Goal: Task Accomplishment & Management: Use online tool/utility

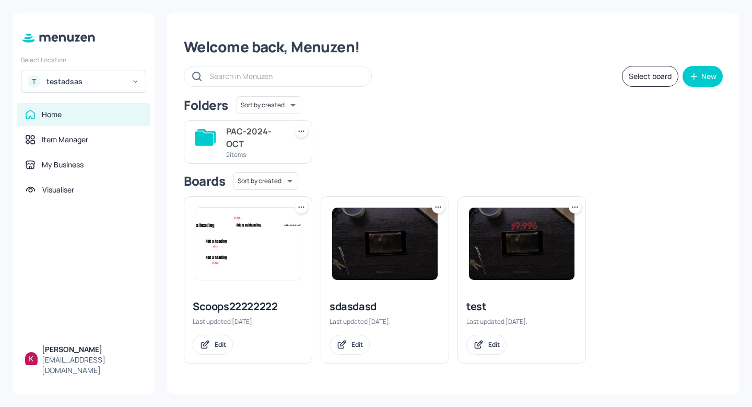
click at [245, 228] on img at bounding box center [248, 243] width 106 height 72
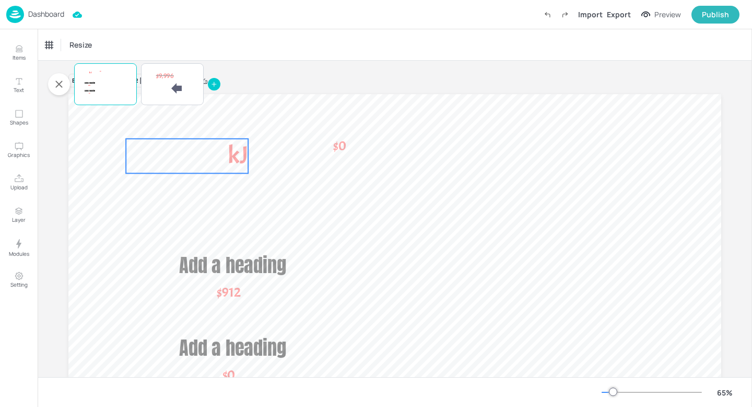
click at [207, 150] on p "kJ" at bounding box center [187, 155] width 122 height 34
click at [176, 119] on icon "Edit Item" at bounding box center [180, 121] width 9 height 8
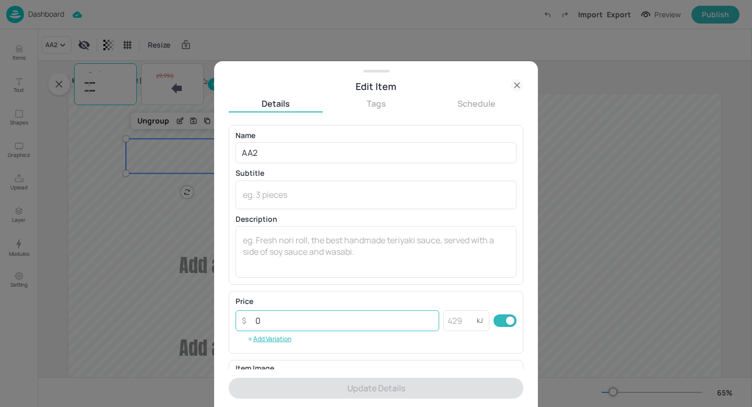
click at [272, 321] on input "0" at bounding box center [344, 320] width 190 height 21
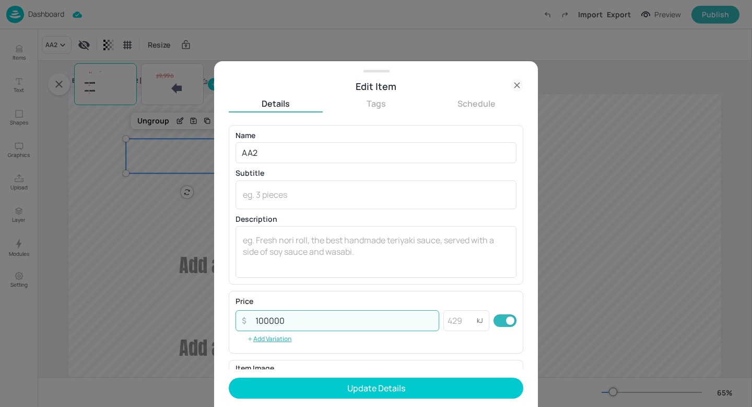
click at [332, 326] on input "100000" at bounding box center [344, 320] width 190 height 21
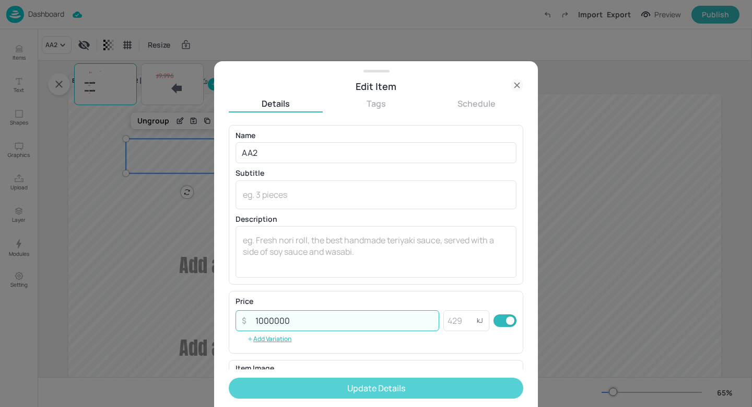
type input "1000000"
click at [346, 378] on button "Update Details" at bounding box center [376, 387] width 295 height 21
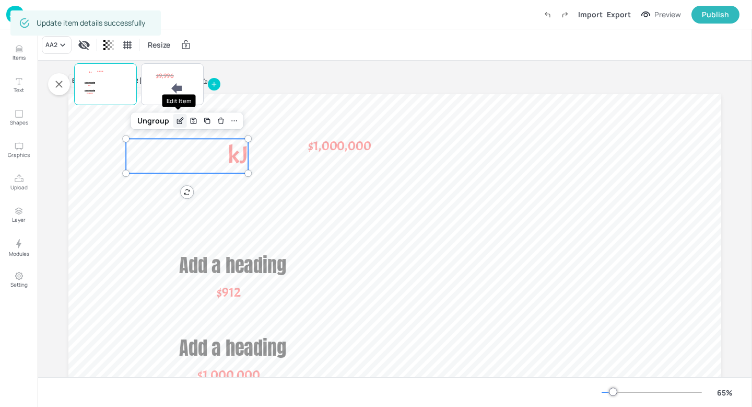
click at [177, 117] on icon "Edit Item" at bounding box center [180, 121] width 9 height 8
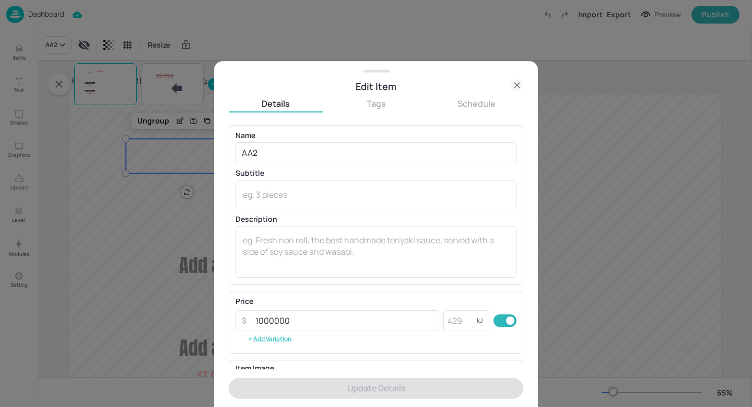
click at [88, 131] on div at bounding box center [376, 203] width 752 height 407
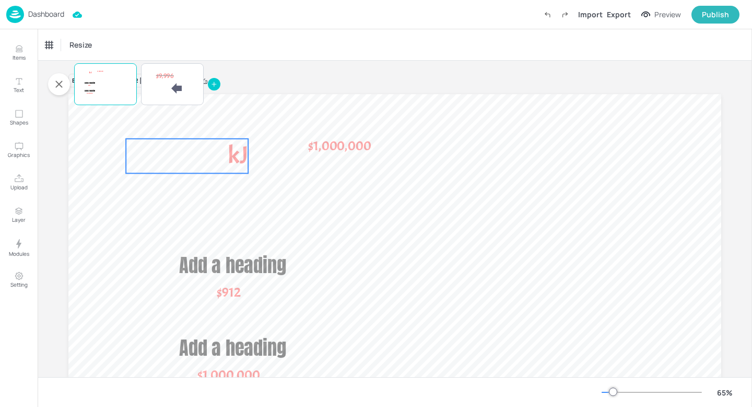
click at [170, 158] on p "kJ" at bounding box center [187, 155] width 122 height 34
click at [177, 117] on icon "Edit Item" at bounding box center [180, 121] width 9 height 8
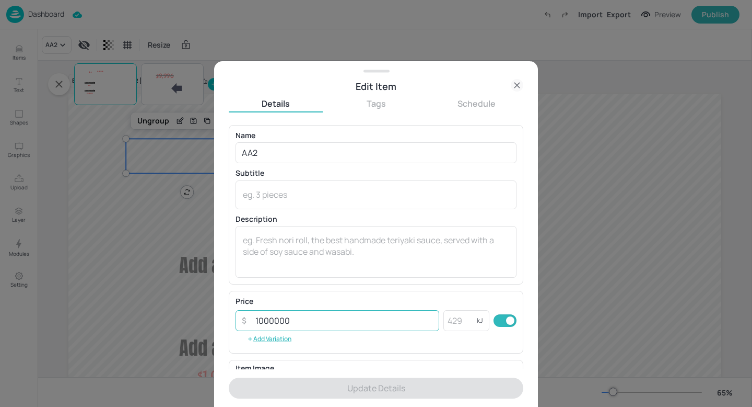
click at [339, 329] on input "1000000" at bounding box center [344, 320] width 190 height 21
click at [123, 192] on div at bounding box center [376, 203] width 752 height 407
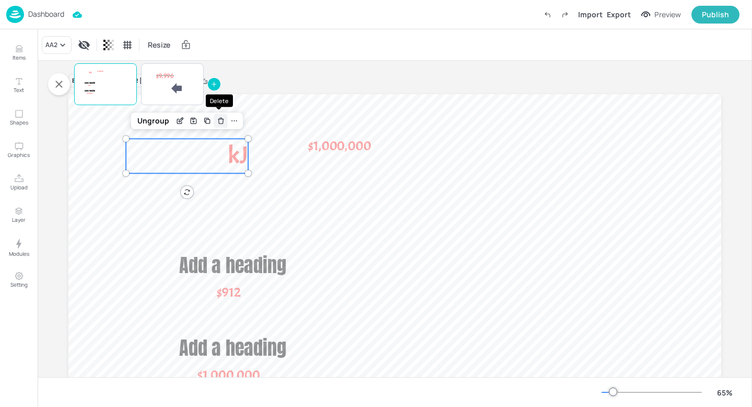
click at [217, 122] on icon "Delete" at bounding box center [221, 121] width 8 height 8
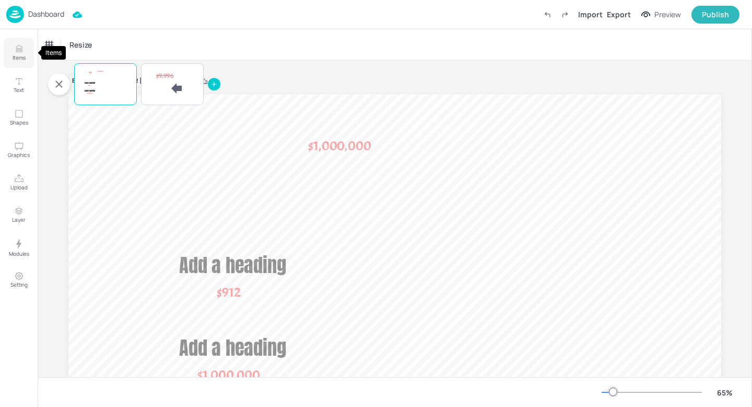
click at [20, 44] on icon "Items" at bounding box center [19, 49] width 10 height 10
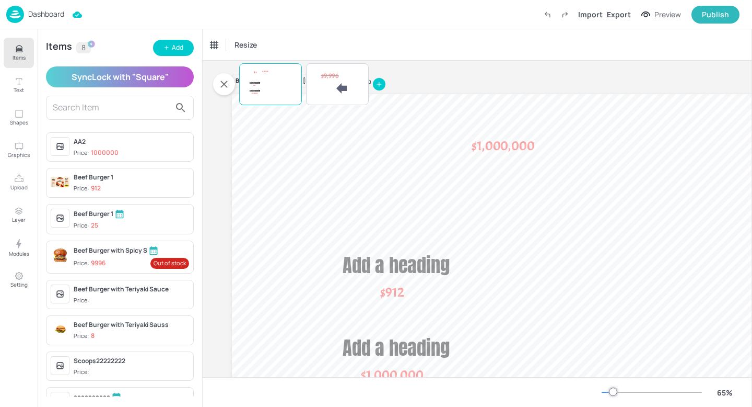
click at [83, 148] on div "AA2 Price: 1000000" at bounding box center [131, 147] width 115 height 20
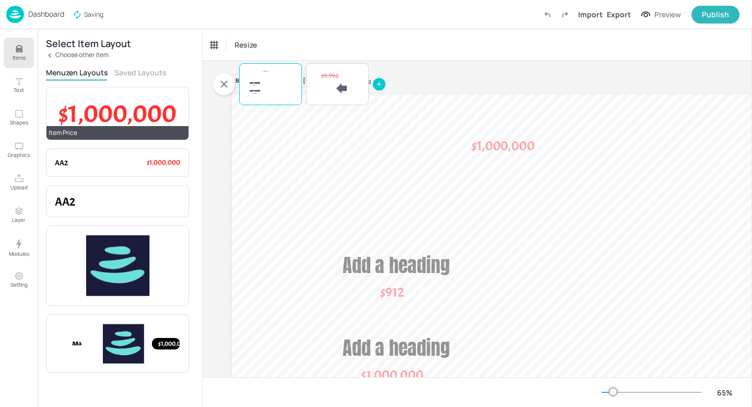
click at [144, 117] on span "$1,000,000" at bounding box center [118, 113] width 118 height 32
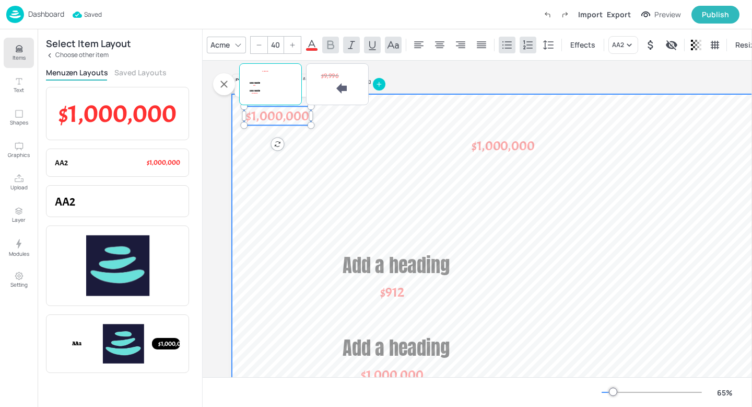
click at [395, 154] on div at bounding box center [558, 277] width 653 height 367
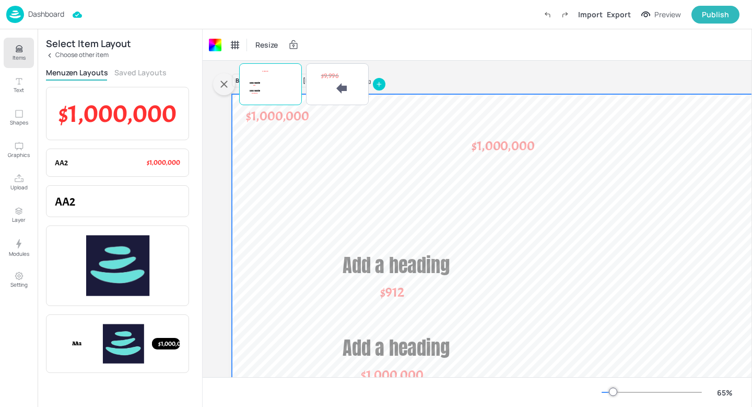
click at [228, 86] on icon "button" at bounding box center [224, 84] width 13 height 13
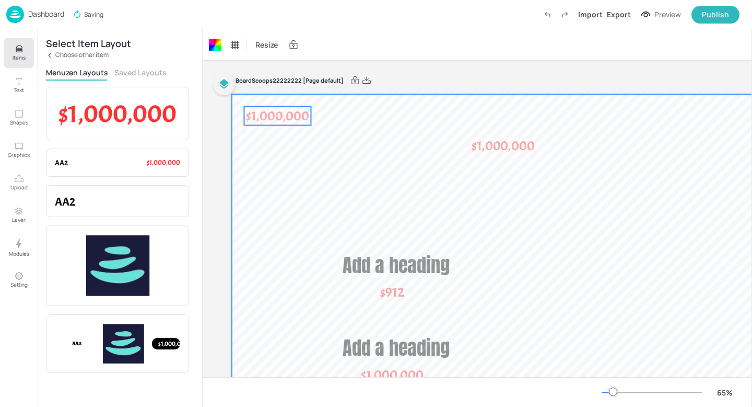
click at [279, 113] on span "$1,000,000" at bounding box center [277, 115] width 63 height 17
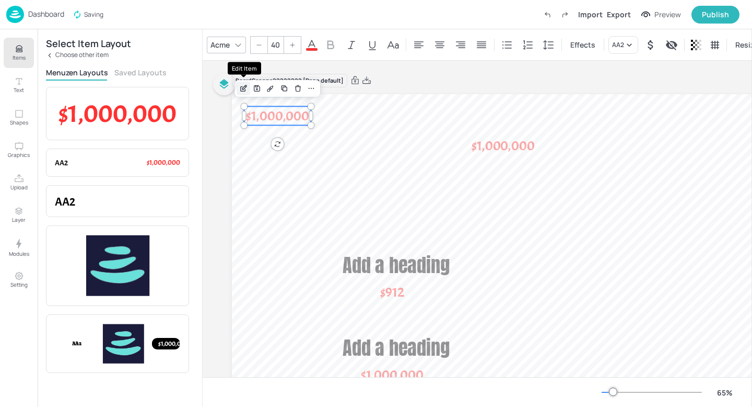
click at [247, 91] on icon "Edit Item" at bounding box center [243, 88] width 9 height 8
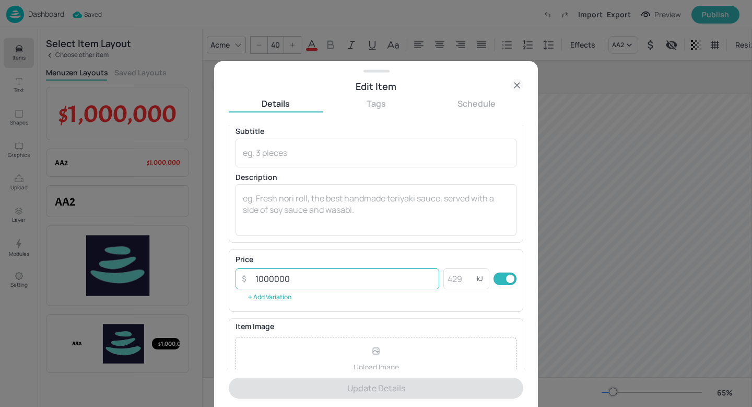
scroll to position [50, 0]
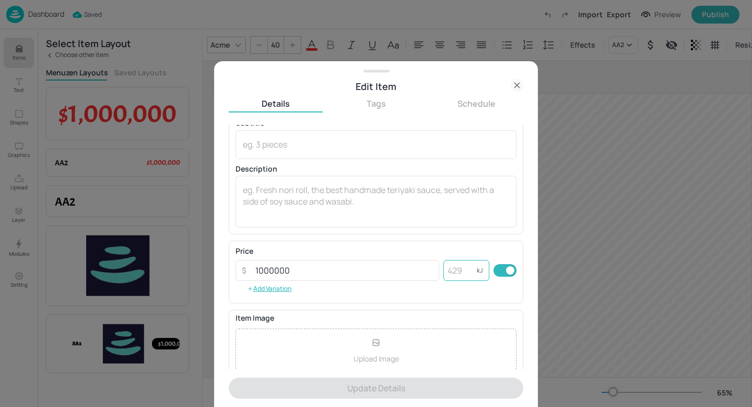
click at [451, 271] on input "number" at bounding box center [460, 270] width 33 height 21
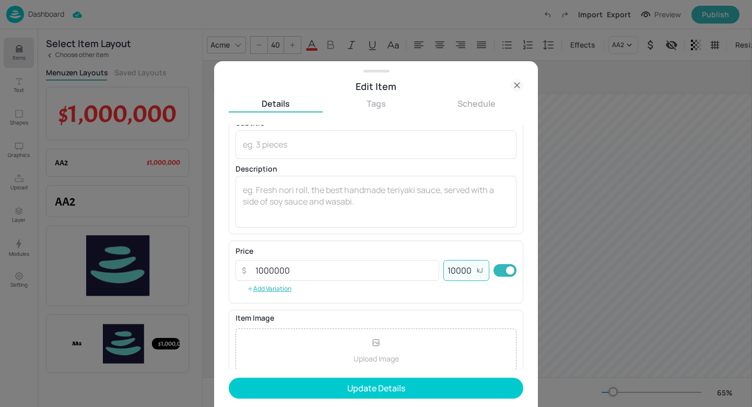
click at [451, 271] on input "10000" at bounding box center [460, 270] width 33 height 21
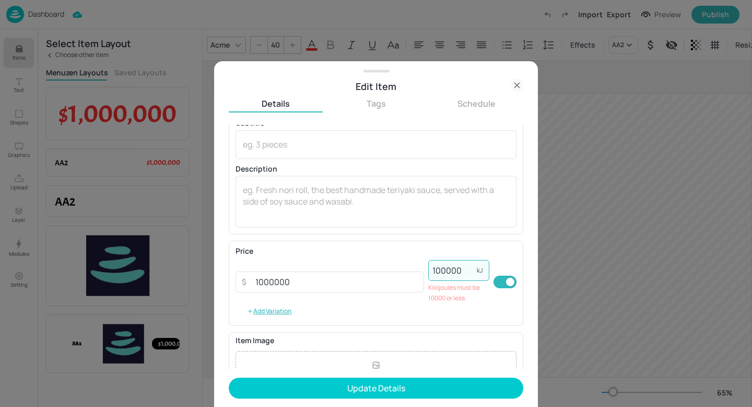
type input "10000"
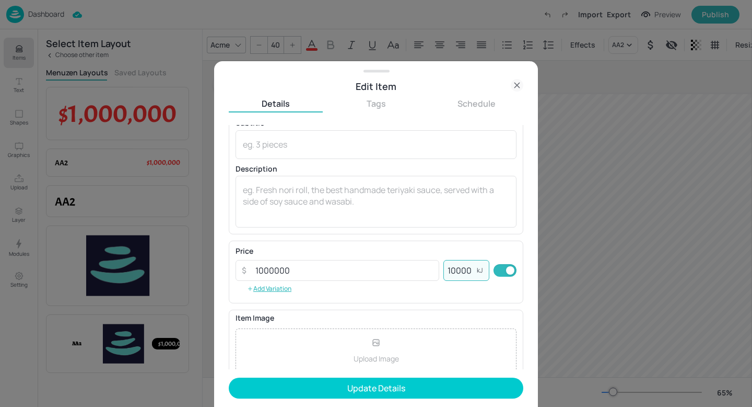
click at [517, 89] on icon at bounding box center [517, 85] width 13 height 13
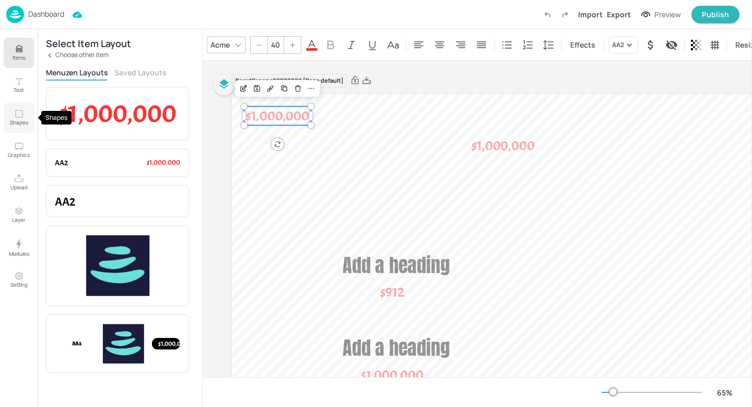
click at [27, 109] on button "Shapes" at bounding box center [19, 117] width 30 height 30
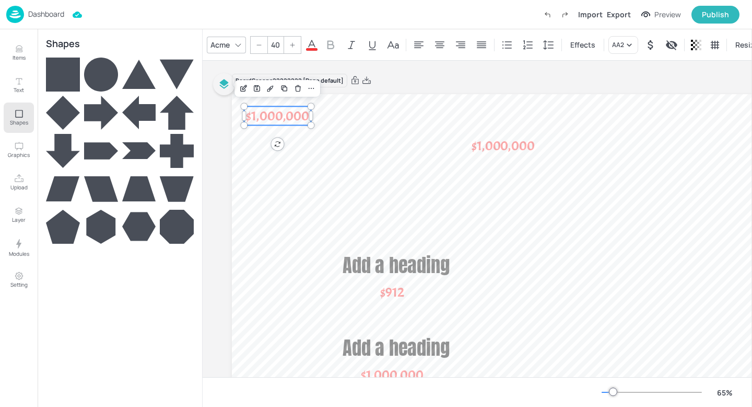
click at [95, 105] on icon at bounding box center [101, 113] width 34 height 34
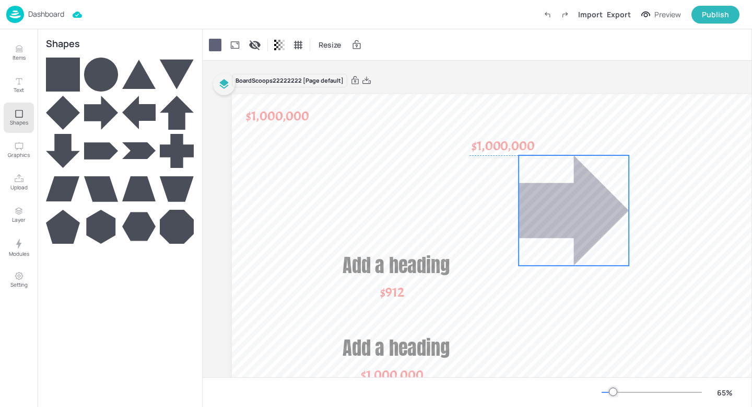
drag, startPoint x: 601, startPoint y: 308, endPoint x: 572, endPoint y: 194, distance: 117.6
click at [572, 194] on div at bounding box center [574, 210] width 110 height 110
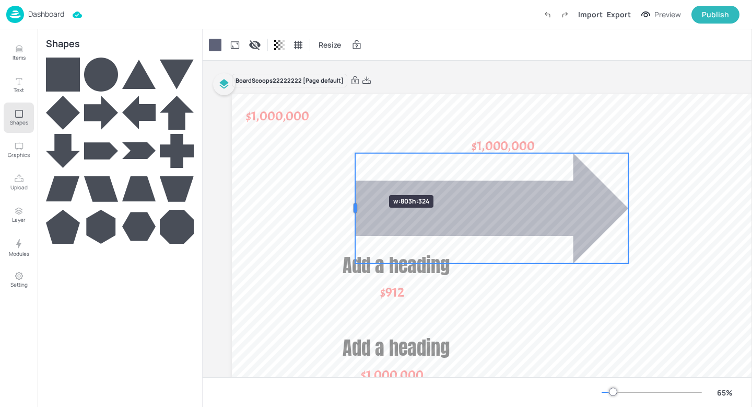
drag, startPoint x: 521, startPoint y: 212, endPoint x: 353, endPoint y: 179, distance: 170.8
click at [353, 179] on div at bounding box center [355, 208] width 8 height 110
click at [213, 47] on div at bounding box center [215, 45] width 13 height 13
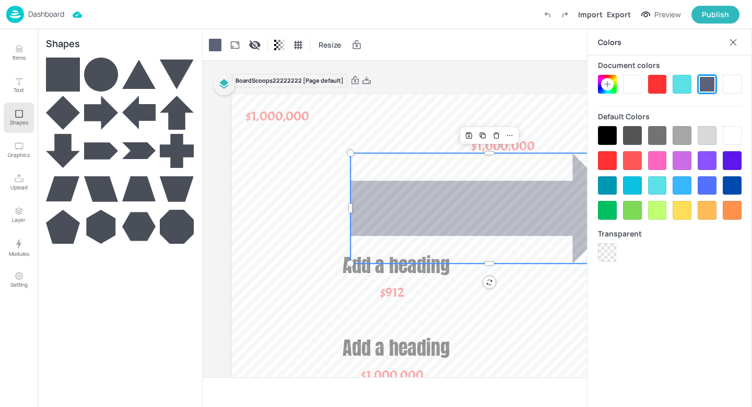
click at [616, 159] on div at bounding box center [607, 160] width 19 height 19
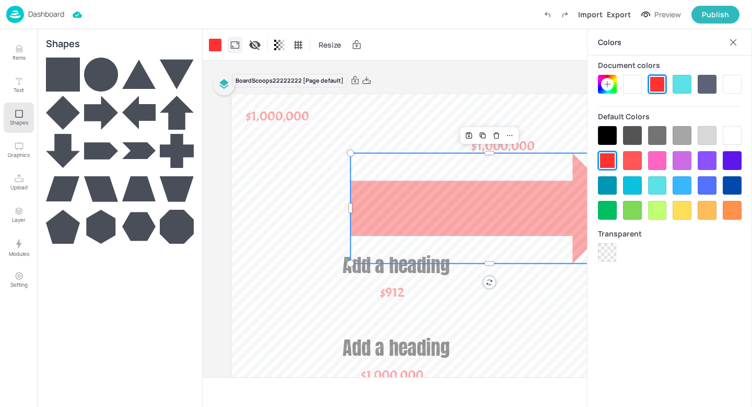
click at [233, 49] on icon at bounding box center [235, 45] width 10 height 10
click at [289, 74] on div at bounding box center [296, 72] width 21 height 21
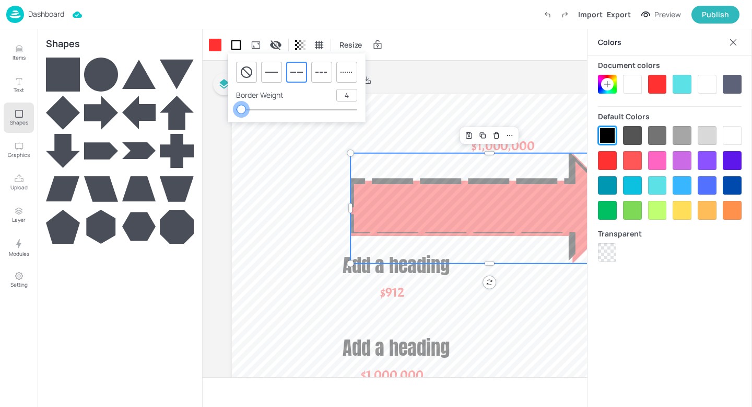
drag, startPoint x: 244, startPoint y: 109, endPoint x: 242, endPoint y: 120, distance: 11.2
click at [242, 120] on div "Border Weight 4" at bounding box center [297, 87] width 138 height 69
type input "5"
click at [735, 36] on div at bounding box center [733, 42] width 17 height 17
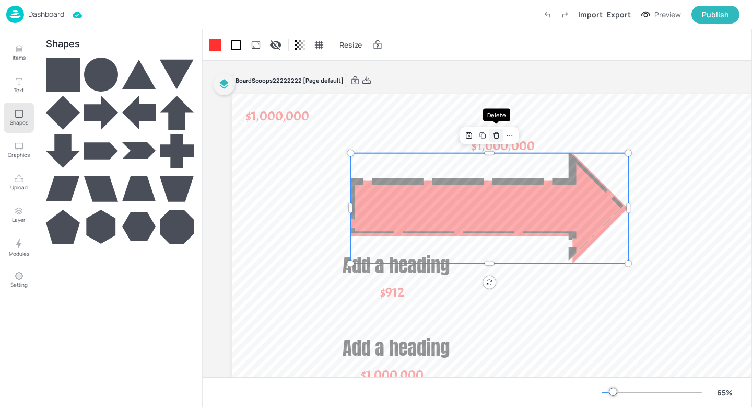
click at [496, 139] on div "Delete" at bounding box center [497, 136] width 14 height 14
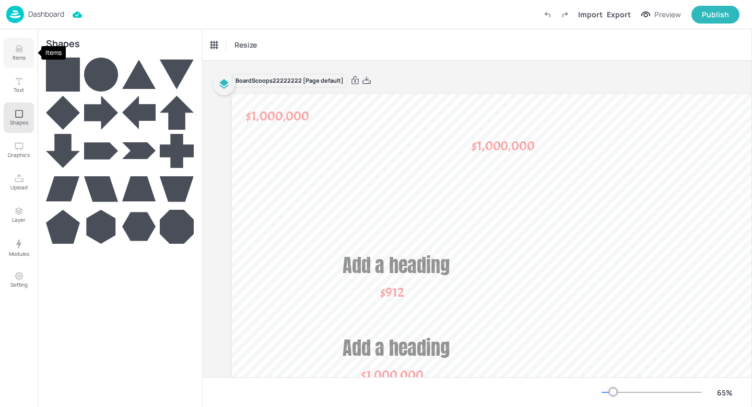
click at [24, 64] on button "Items" at bounding box center [19, 53] width 30 height 30
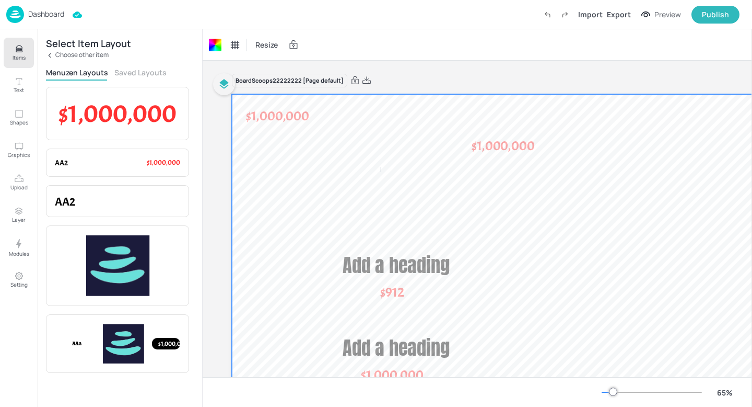
click at [91, 56] on p "Choose other item" at bounding box center [81, 54] width 53 height 7
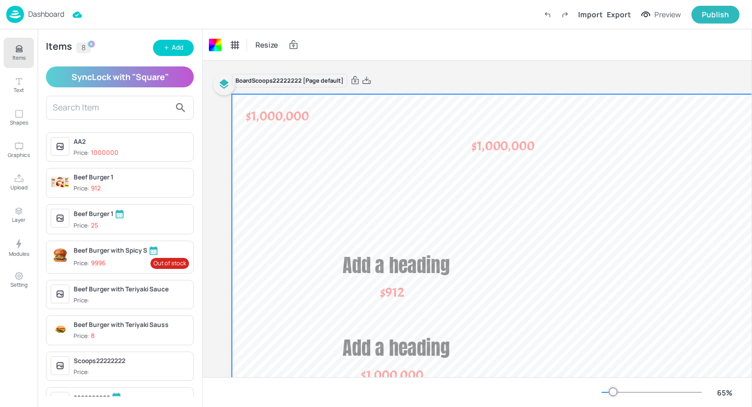
scroll to position [30, 0]
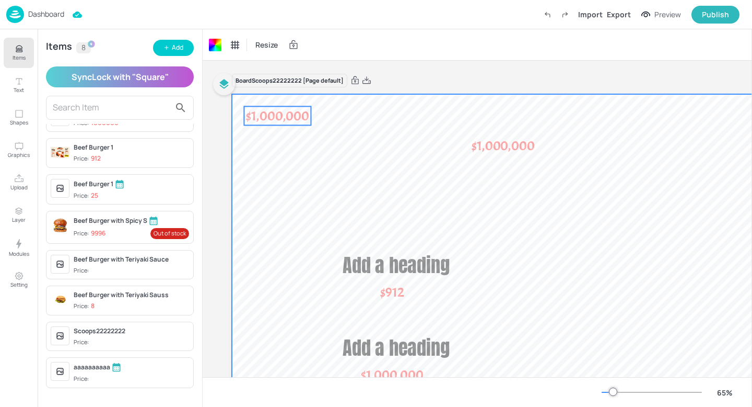
click at [255, 114] on span "$1,000,000" at bounding box center [277, 115] width 63 height 17
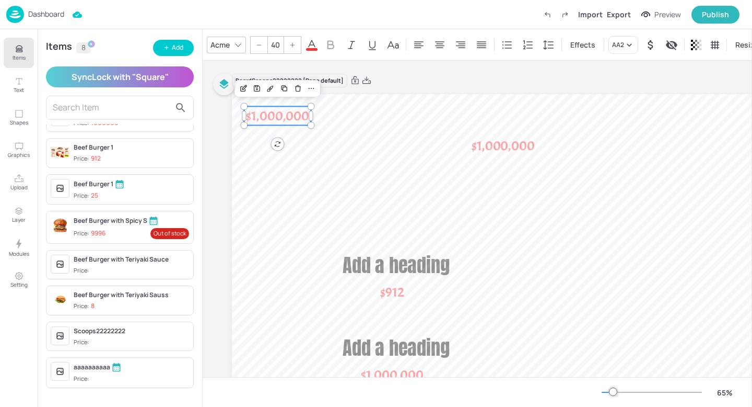
click at [310, 48] on span at bounding box center [311, 49] width 11 height 3
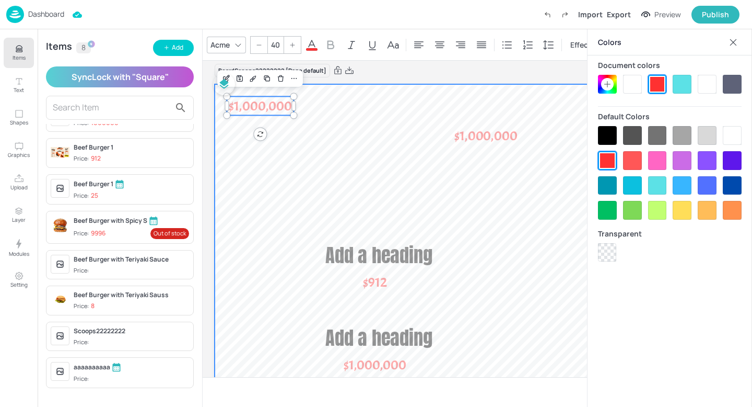
scroll to position [9, 17]
click at [732, 48] on div at bounding box center [733, 42] width 17 height 17
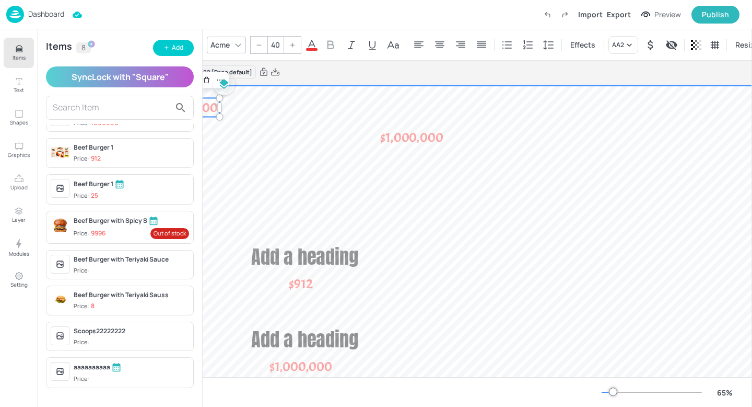
click at [648, 103] on div at bounding box center [467, 269] width 653 height 367
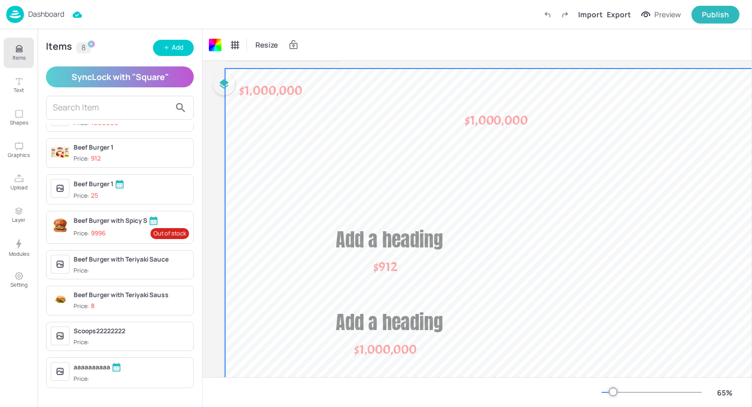
scroll to position [26, 6]
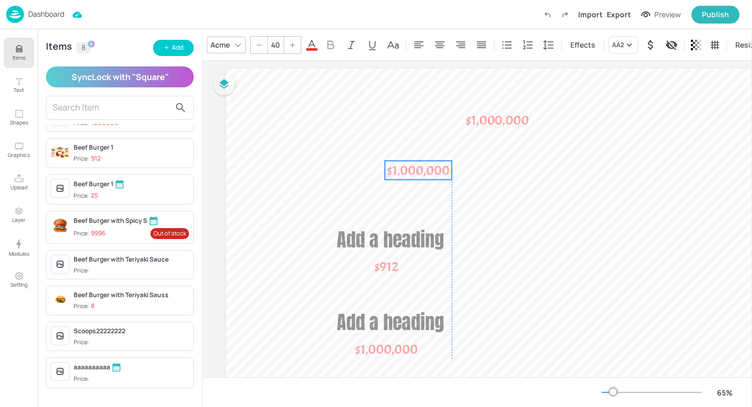
drag, startPoint x: 272, startPoint y: 88, endPoint x: 416, endPoint y: 169, distance: 165.9
click at [416, 169] on span "$1,000,000" at bounding box center [418, 169] width 63 height 17
type input "40"
drag, startPoint x: 486, startPoint y: 128, endPoint x: 553, endPoint y: 183, distance: 87.2
click at [553, 183] on span "$1,000,000" at bounding box center [564, 175] width 63 height 17
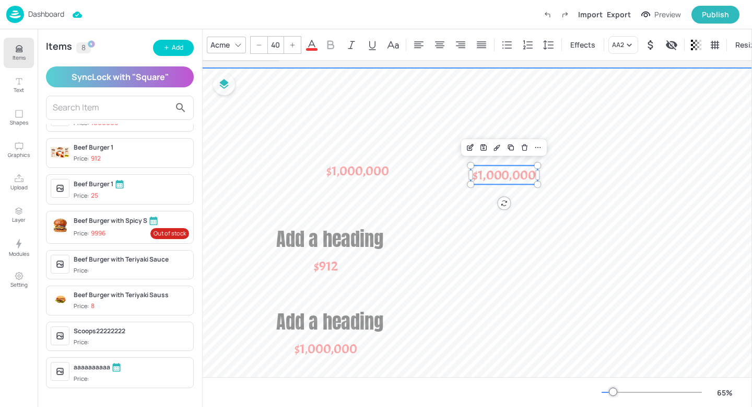
scroll to position [28, 66]
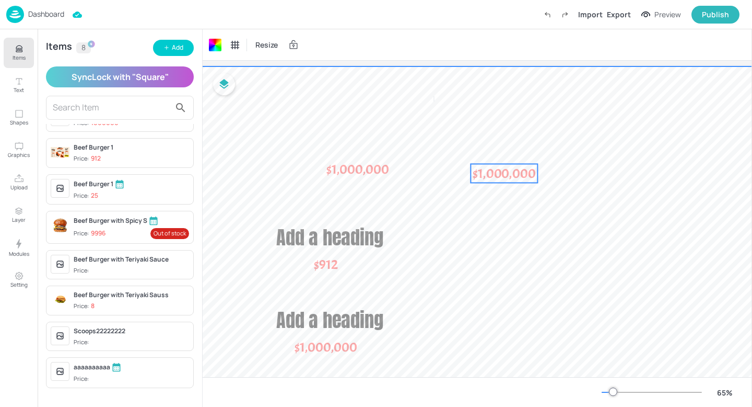
click at [483, 165] on span "$1,000,000" at bounding box center [504, 173] width 63 height 17
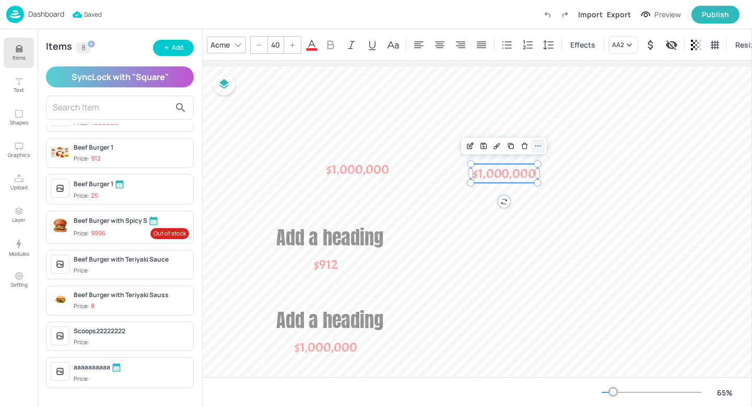
click at [537, 147] on icon at bounding box center [538, 146] width 8 height 8
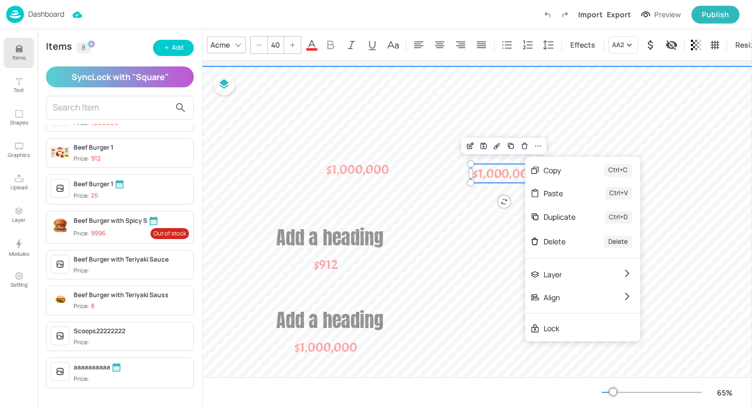
click at [411, 259] on div at bounding box center [492, 249] width 653 height 367
